Goal: Transaction & Acquisition: Purchase product/service

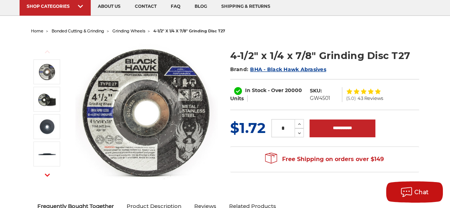
scroll to position [66, 0]
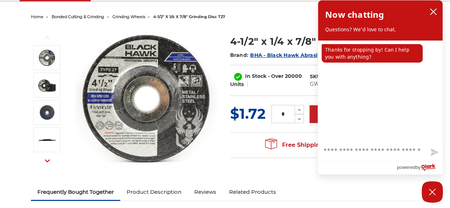
click at [182, 116] on img at bounding box center [146, 98] width 142 height 142
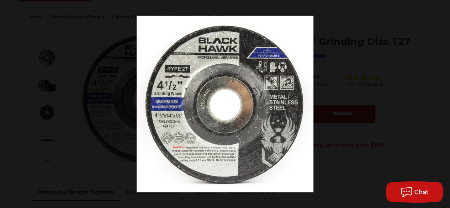
click at [442, 104] on button at bounding box center [437, 104] width 25 height 36
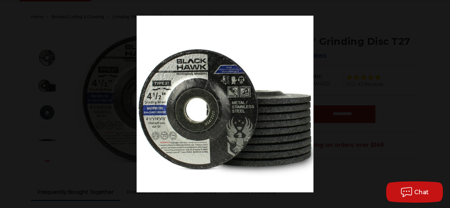
click at [442, 104] on button at bounding box center [437, 104] width 25 height 36
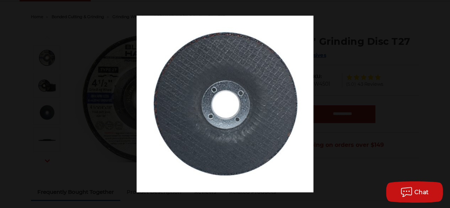
click at [442, 104] on button at bounding box center [437, 104] width 25 height 36
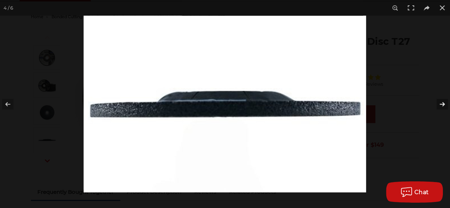
click at [443, 104] on button at bounding box center [437, 104] width 25 height 36
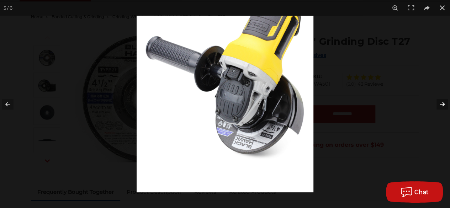
click at [443, 104] on button at bounding box center [437, 104] width 25 height 36
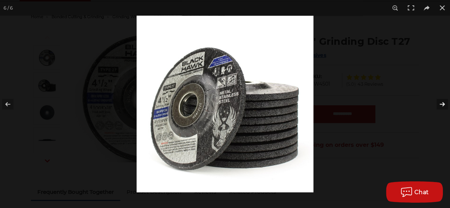
click at [443, 104] on button at bounding box center [437, 104] width 25 height 36
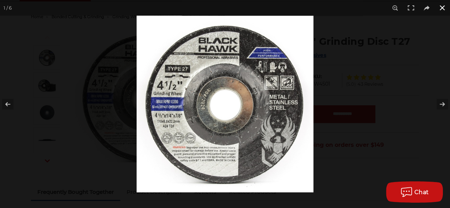
click at [441, 7] on button at bounding box center [442, 8] width 16 height 16
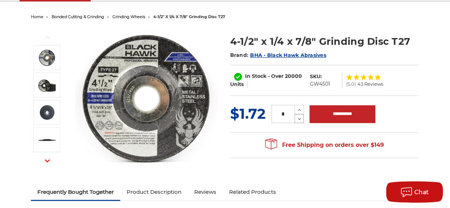
click at [299, 118] on icon at bounding box center [299, 119] width 5 height 6
click at [299, 109] on use at bounding box center [299, 110] width 3 height 2
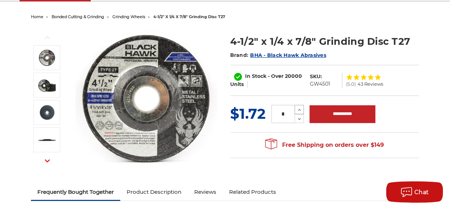
click at [299, 109] on use at bounding box center [299, 110] width 3 height 2
type input "*"
click at [338, 113] on input "**********" at bounding box center [343, 114] width 66 height 18
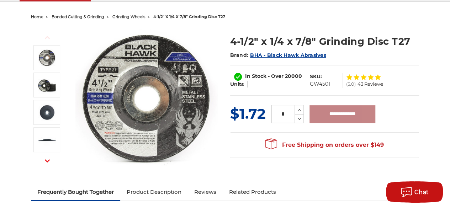
type input "**********"
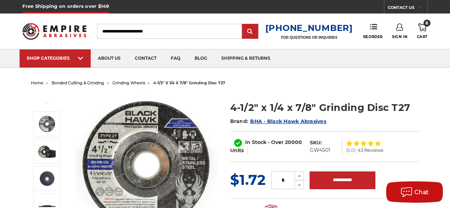
click at [422, 27] on icon at bounding box center [422, 27] width 9 height 8
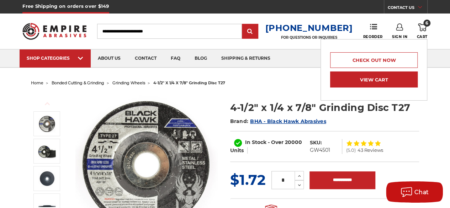
click at [370, 79] on link "View Cart" at bounding box center [374, 80] width 88 height 16
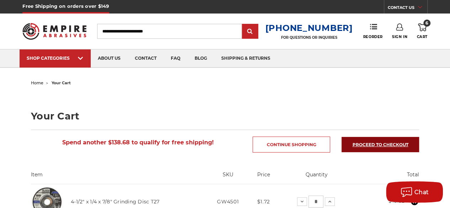
click at [382, 142] on link "Proceed to checkout" at bounding box center [381, 144] width 78 height 15
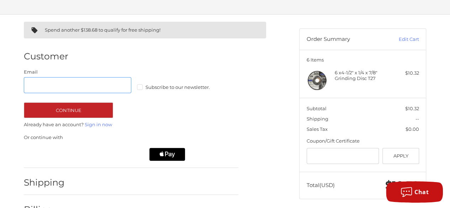
click at [30, 86] on input "Email" at bounding box center [77, 85] width 107 height 16
type input "**********"
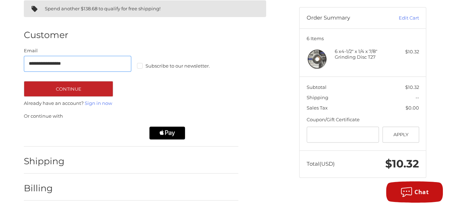
scroll to position [70, 0]
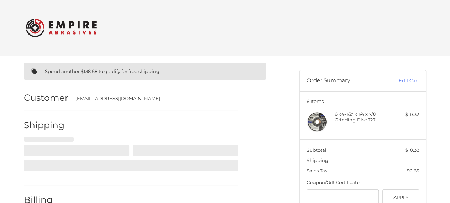
select select "**"
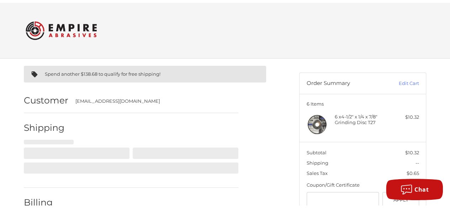
scroll to position [51, 0]
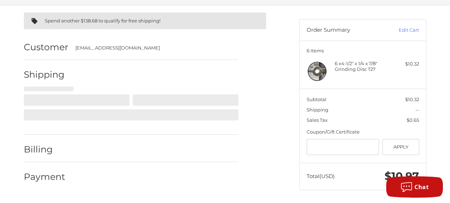
select select "**"
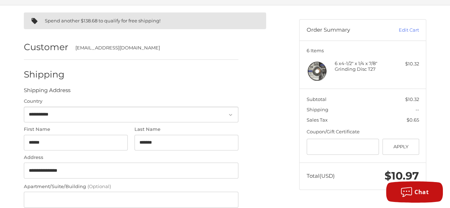
click at [48, 129] on label "First Name" at bounding box center [76, 129] width 104 height 7
click at [48, 135] on input "******" at bounding box center [76, 143] width 104 height 16
click at [46, 143] on input "******" at bounding box center [76, 143] width 104 height 16
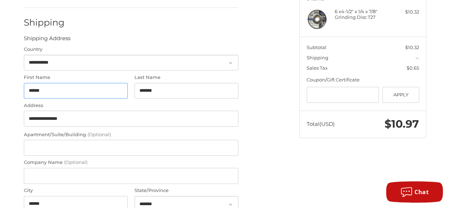
scroll to position [103, 0]
click at [51, 131] on label "Apartment/Suite/Building (Optional)" at bounding box center [131, 134] width 215 height 7
click at [51, 139] on input "Apartment/Suite/Building (Optional)" at bounding box center [131, 147] width 215 height 16
click at [34, 148] on input "Apartment/Suite/Building (Optional)" at bounding box center [131, 147] width 215 height 16
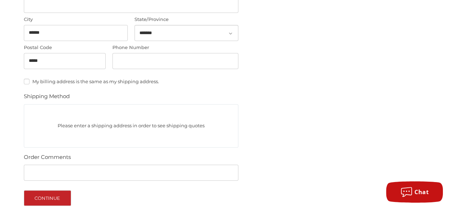
scroll to position [288, 0]
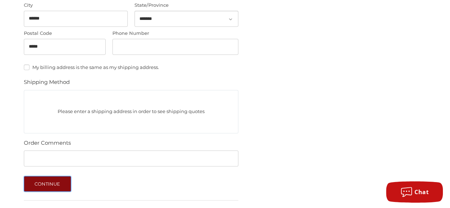
click at [49, 184] on button "Continue" at bounding box center [47, 184] width 47 height 16
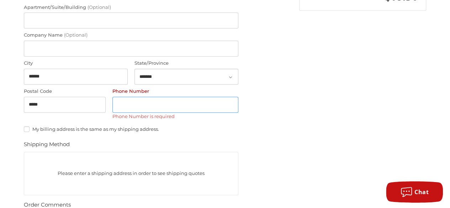
scroll to position [229, 0]
click at [122, 106] on input "Phone Number" at bounding box center [175, 106] width 126 height 16
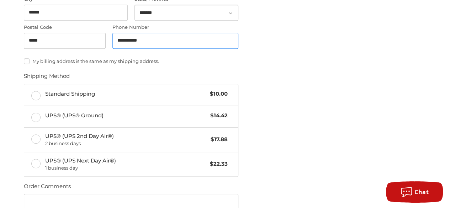
scroll to position [300, 0]
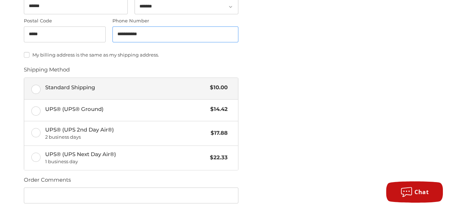
type input "**********"
click at [36, 87] on label "Standard Shipping $10.00" at bounding box center [131, 88] width 214 height 21
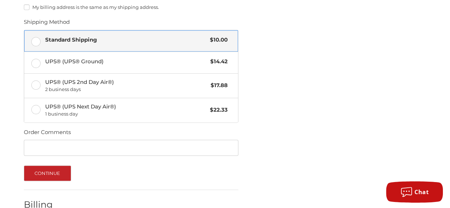
scroll to position [376, 0]
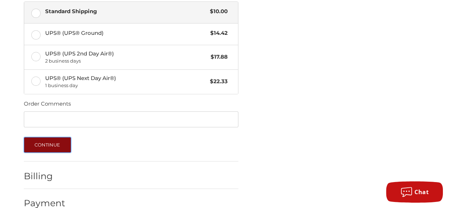
click at [46, 144] on button "Continue" at bounding box center [47, 145] width 47 height 16
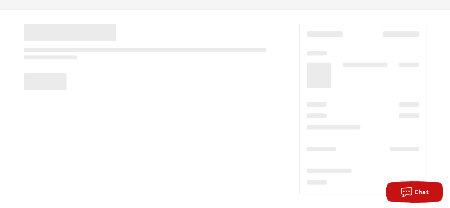
scroll to position [46, 0]
